Goal: Information Seeking & Learning: Learn about a topic

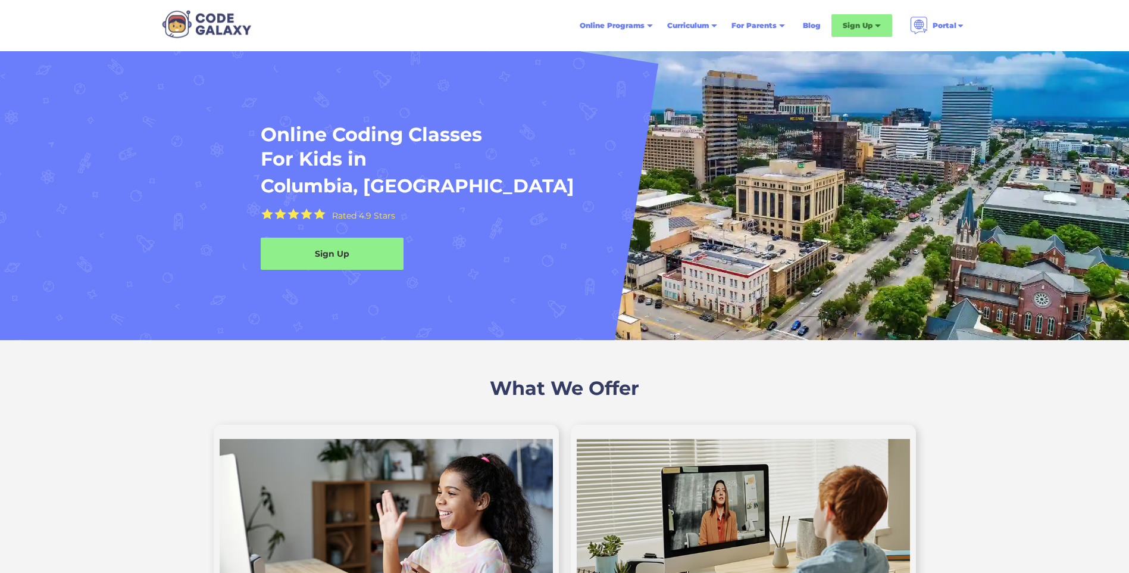
click at [98, 397] on h2 "What We Offer" at bounding box center [564, 388] width 1129 height 25
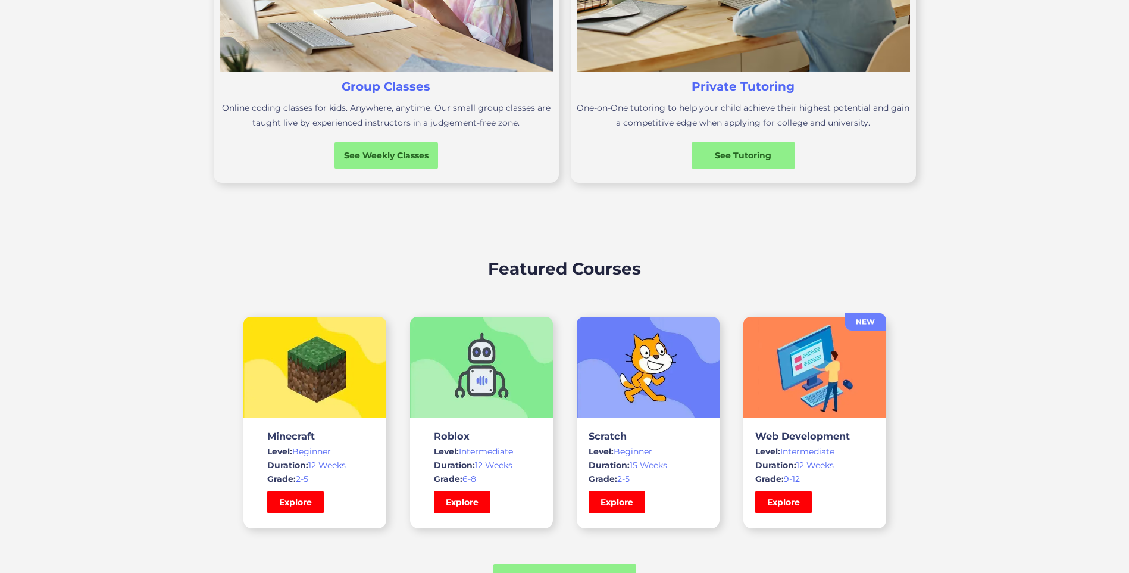
scroll to position [619, 0]
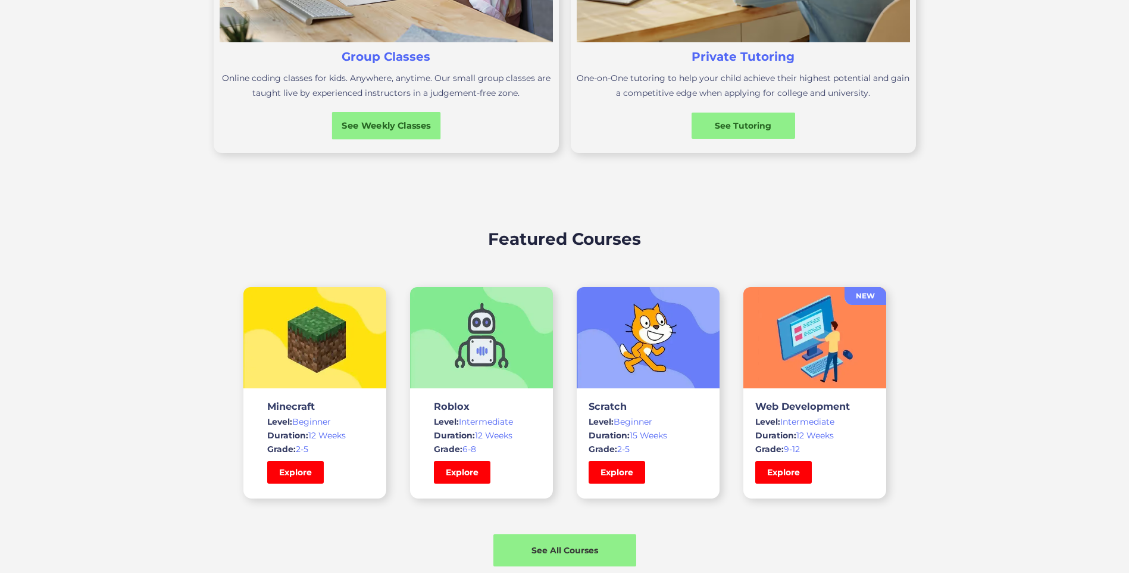
click at [424, 120] on div "See Weekly Classes" at bounding box center [386, 125] width 109 height 13
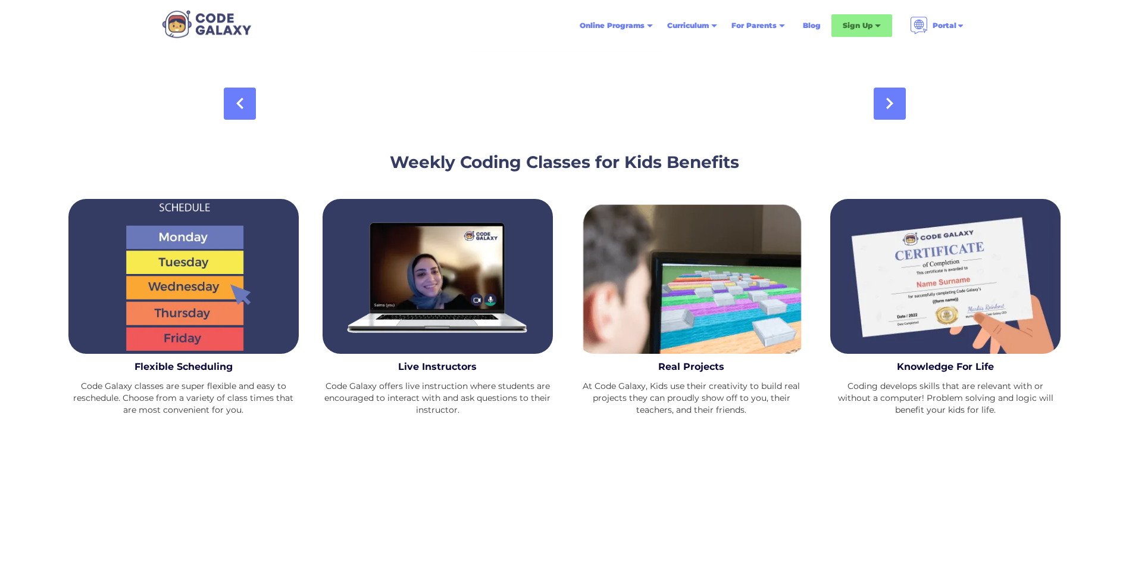
scroll to position [1310, 0]
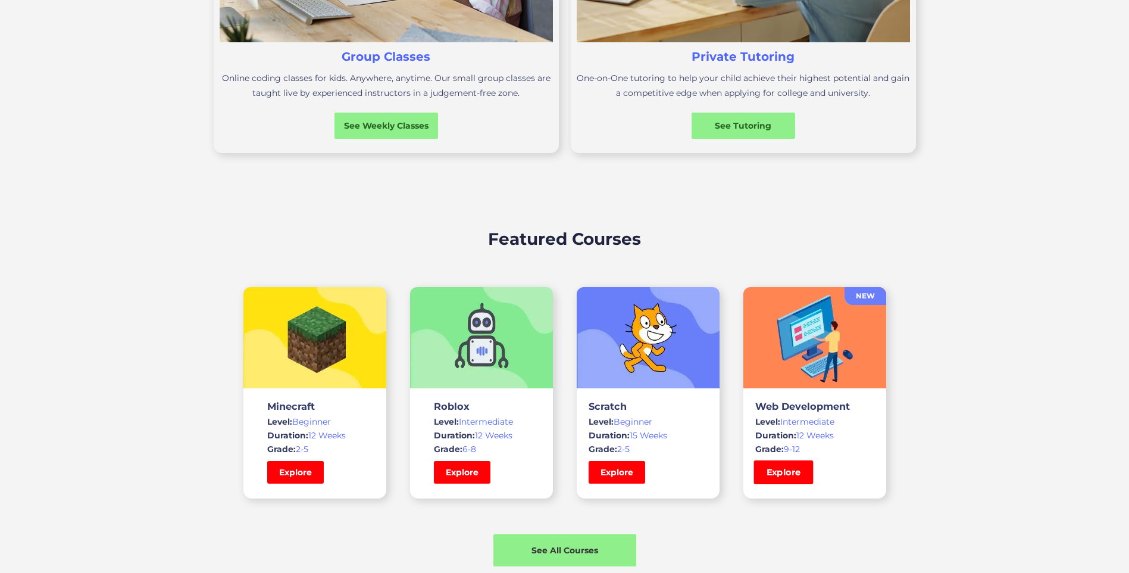
click at [786, 469] on link "Explore" at bounding box center [784, 472] width 60 height 24
